Goal: Check status: Check status

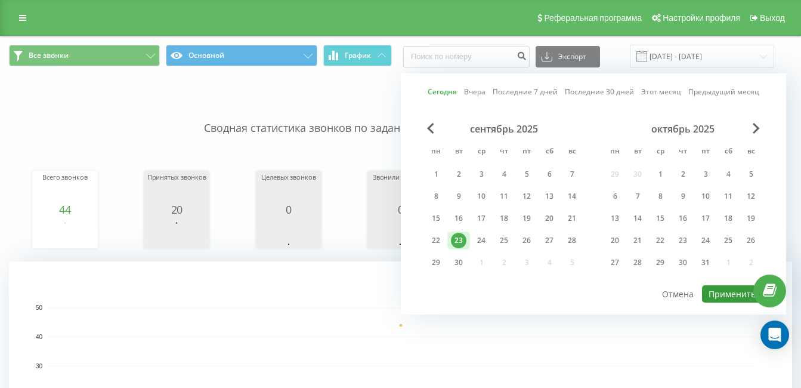
click at [718, 296] on button "Применить" at bounding box center [732, 293] width 60 height 17
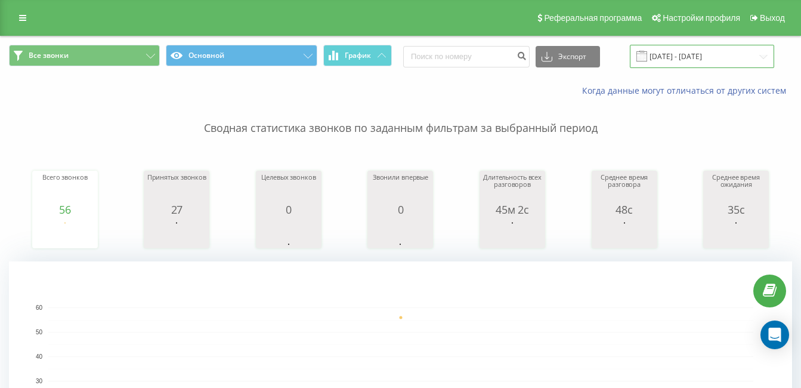
click at [672, 60] on input "[DATE] - [DATE]" at bounding box center [702, 56] width 144 height 23
click at [349, 106] on p "Сводная статистика звонков по заданным фильтрам за выбранный период" at bounding box center [400, 116] width 783 height 39
click at [683, 56] on input "[DATE] - [DATE]" at bounding box center [702, 56] width 144 height 23
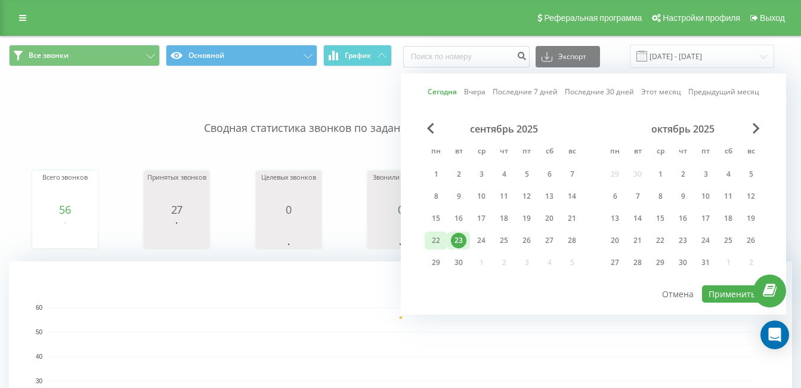
click at [439, 237] on div "22" at bounding box center [436, 241] width 16 height 16
click at [458, 238] on div "23" at bounding box center [459, 241] width 16 height 16
click at [430, 243] on div "22" at bounding box center [436, 241] width 16 height 16
click at [725, 296] on button "Применить" at bounding box center [732, 293] width 60 height 17
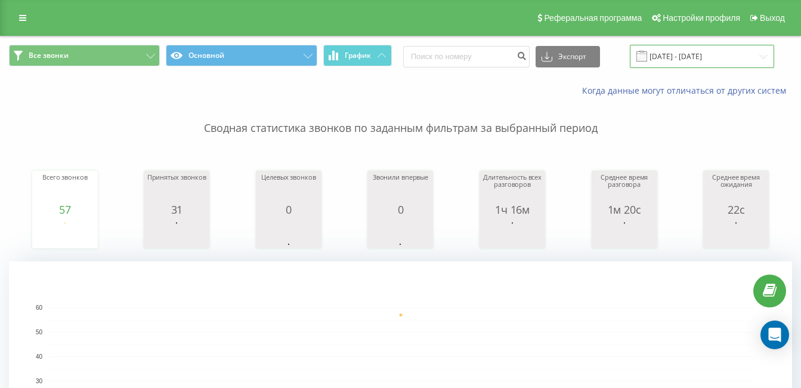
click at [716, 61] on input "[DATE] - [DATE]" at bounding box center [702, 56] width 144 height 23
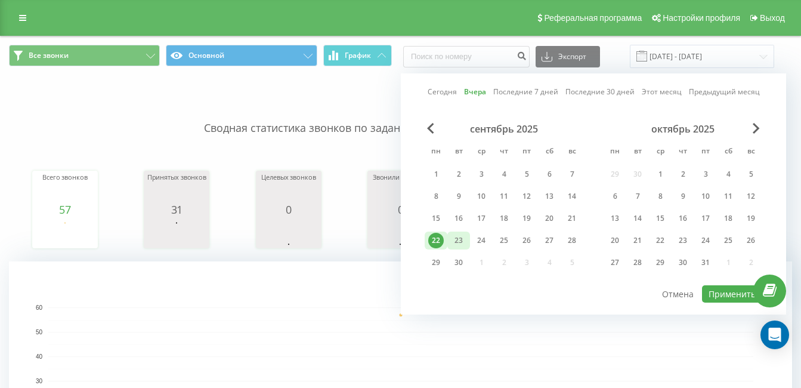
click at [451, 246] on div "23" at bounding box center [459, 241] width 16 height 16
click at [740, 296] on button "Применить" at bounding box center [732, 293] width 60 height 17
type input "[DATE] - [DATE]"
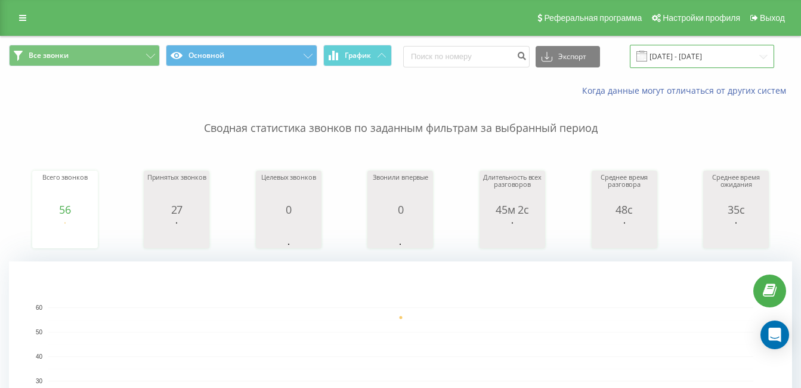
click at [724, 64] on input "[DATE] - [DATE]" at bounding box center [702, 56] width 144 height 23
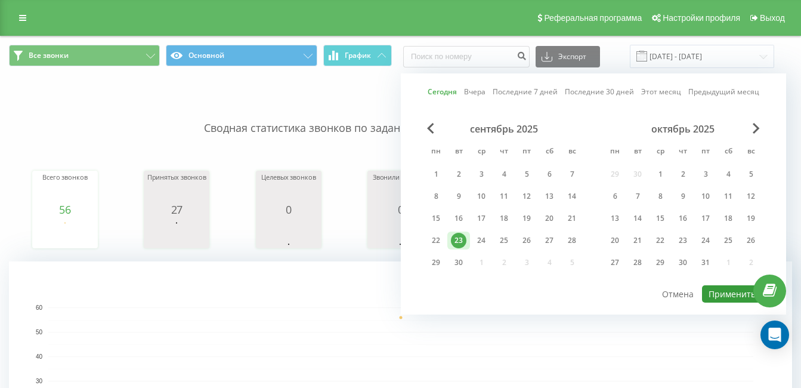
click at [709, 289] on button "Применить" at bounding box center [732, 293] width 60 height 17
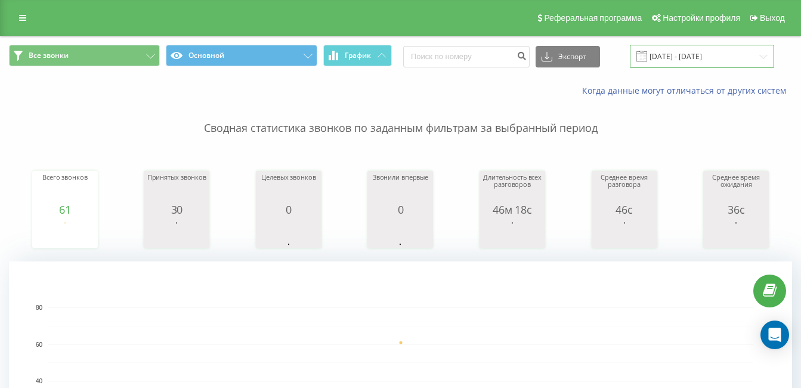
click at [682, 50] on input "[DATE] - [DATE]" at bounding box center [702, 56] width 144 height 23
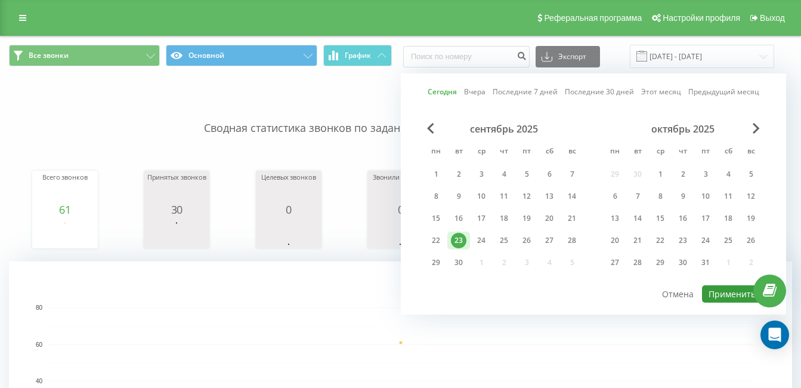
click at [729, 294] on button "Применить" at bounding box center [732, 293] width 60 height 17
